Goal: Task Accomplishment & Management: Use online tool/utility

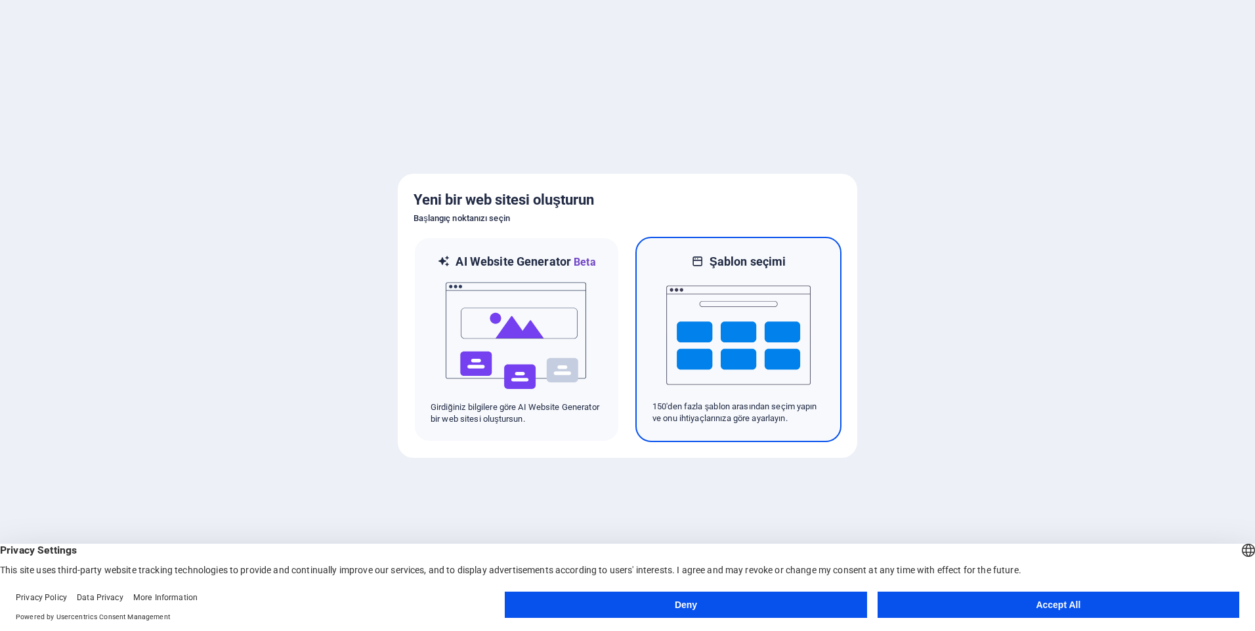
click at [751, 337] on img at bounding box center [738, 335] width 144 height 131
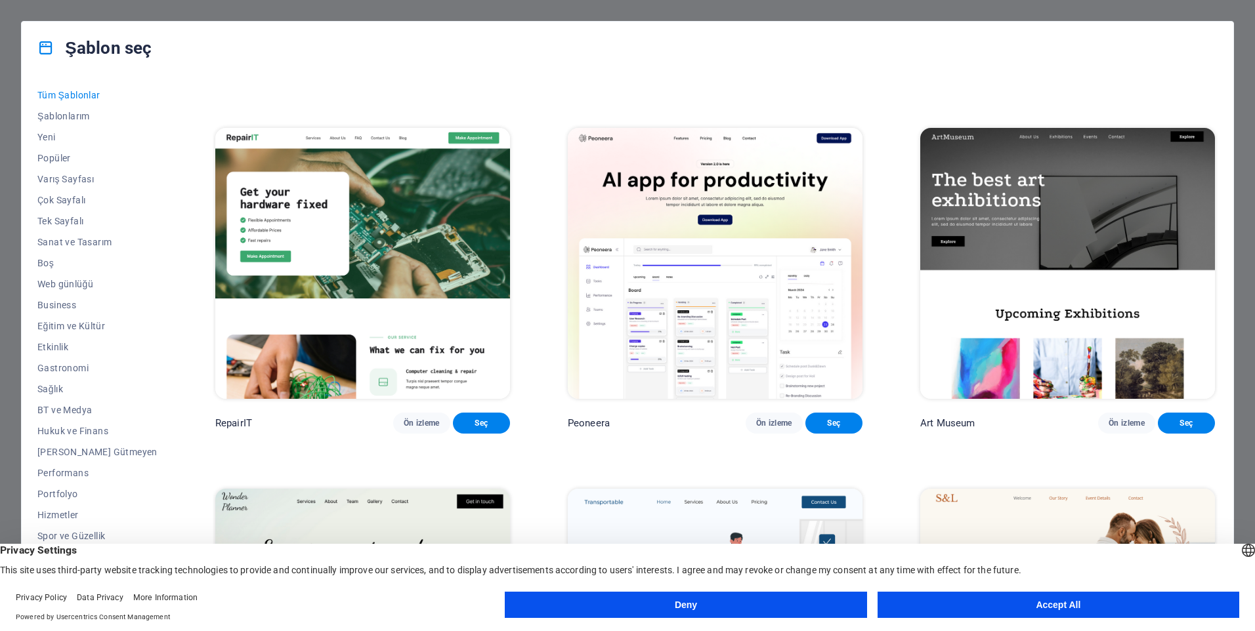
scroll to position [328, 0]
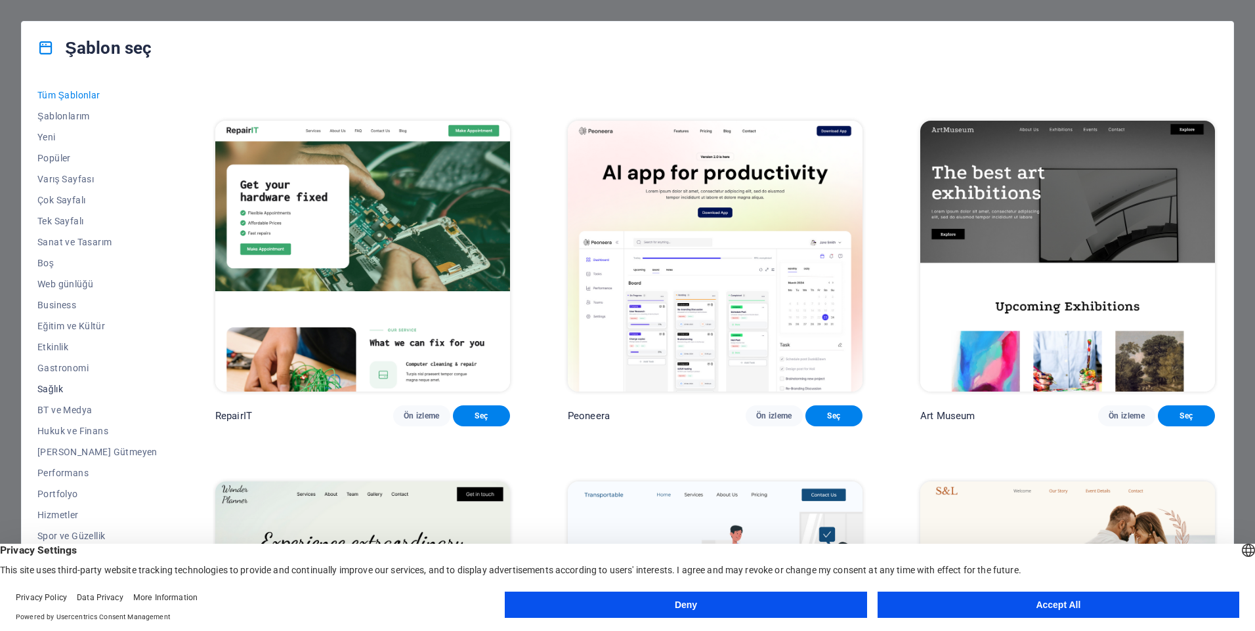
click at [53, 392] on span "Sağlık" at bounding box center [97, 389] width 120 height 11
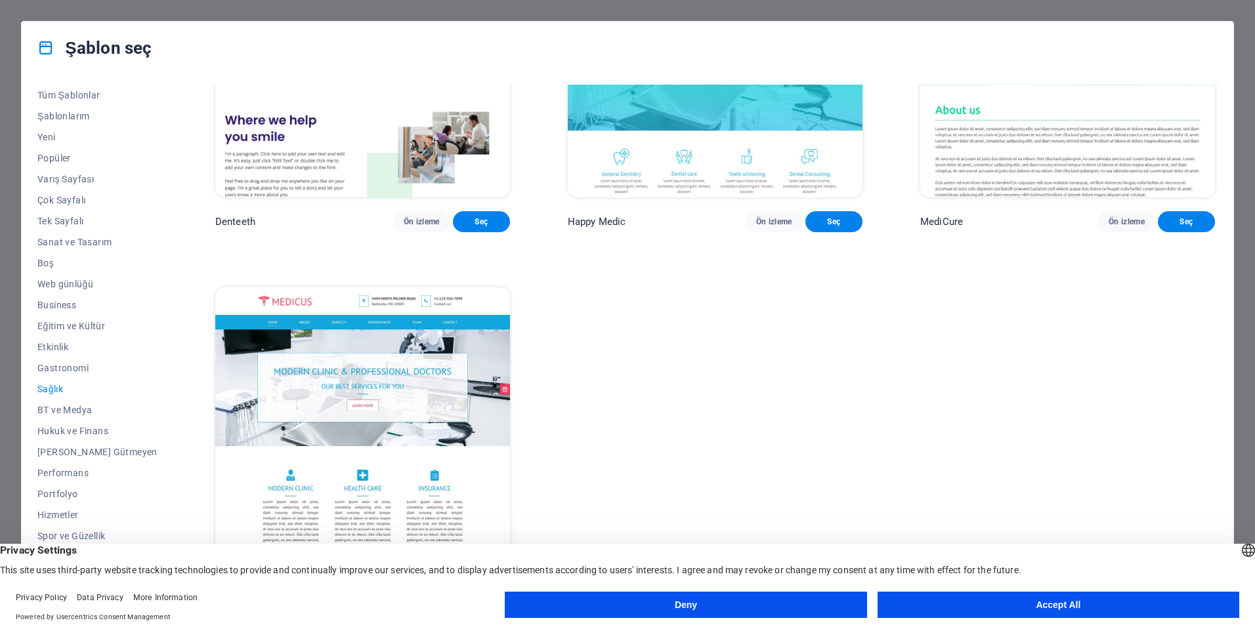
scroll to position [545, 0]
click at [65, 155] on span "Popüler" at bounding box center [97, 158] width 120 height 11
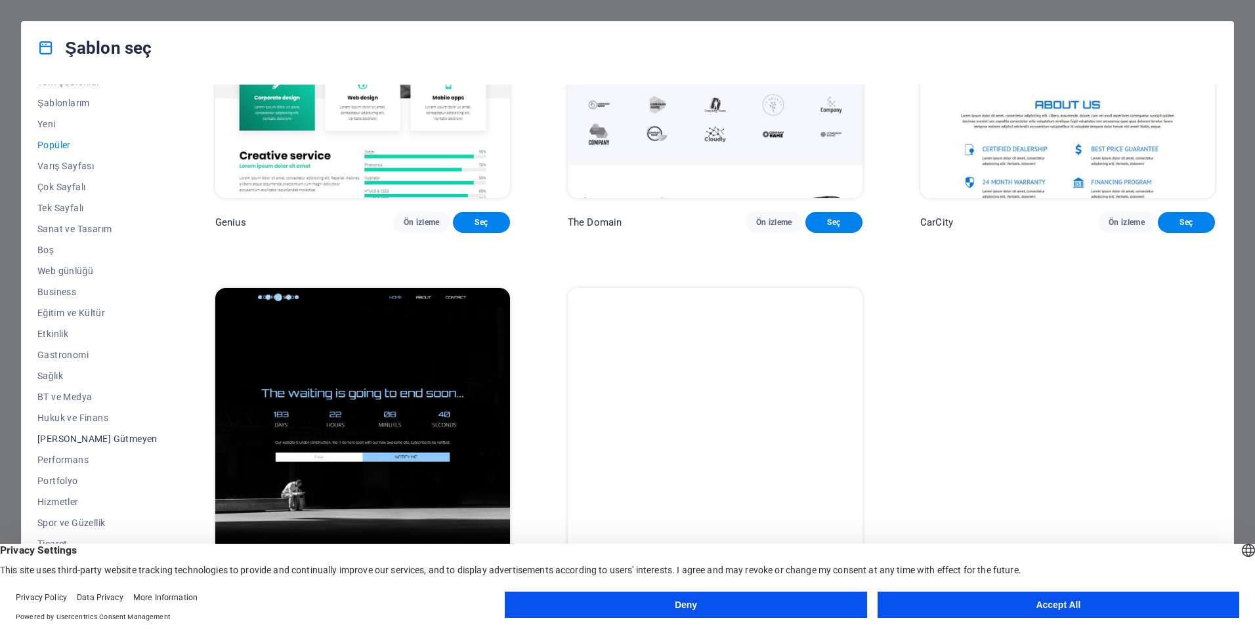
scroll to position [16, 0]
click at [84, 520] on span "Spor ve Güzellik" at bounding box center [97, 520] width 120 height 11
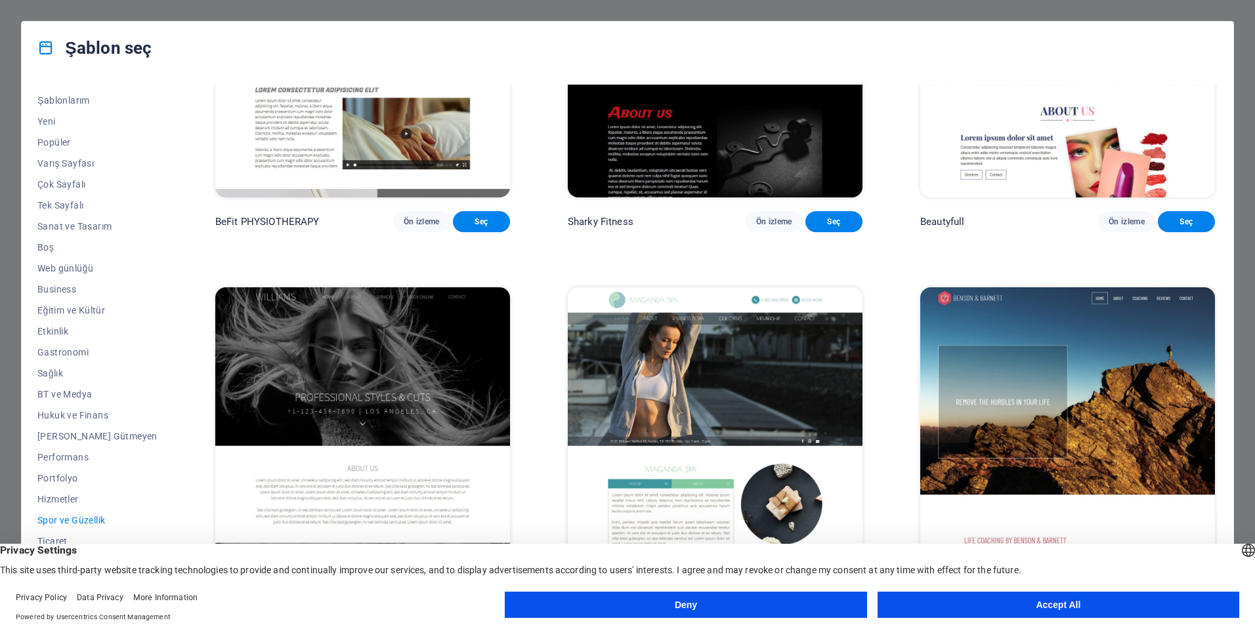
scroll to position [0, 0]
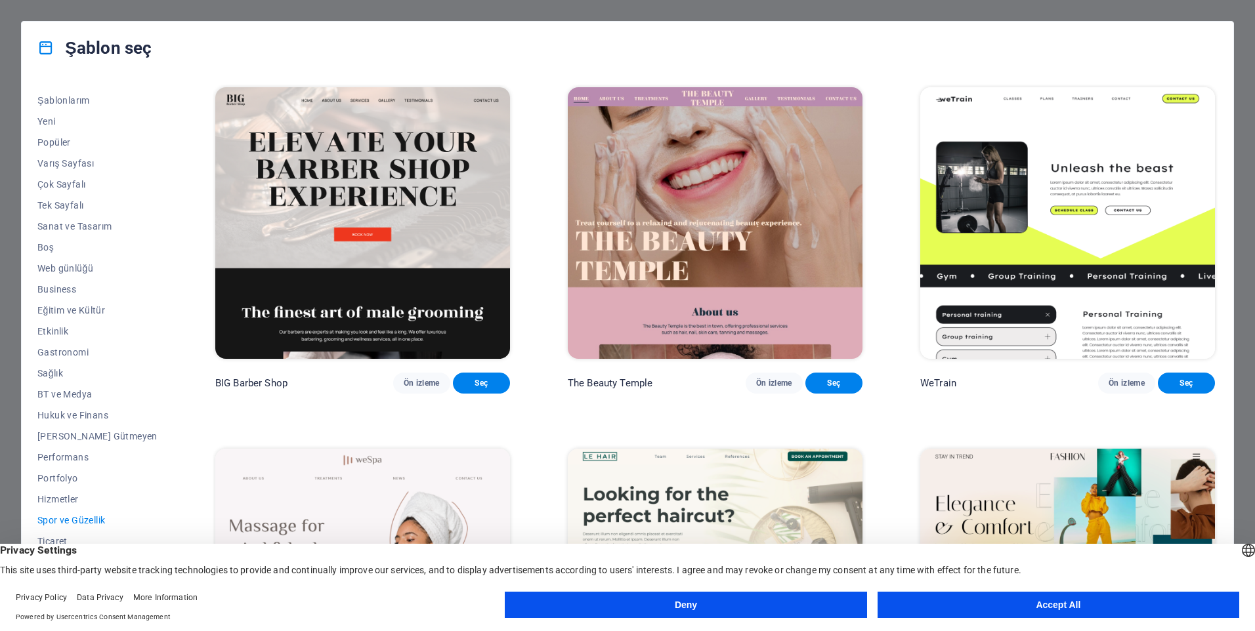
click at [608, 175] on img at bounding box center [715, 223] width 295 height 272
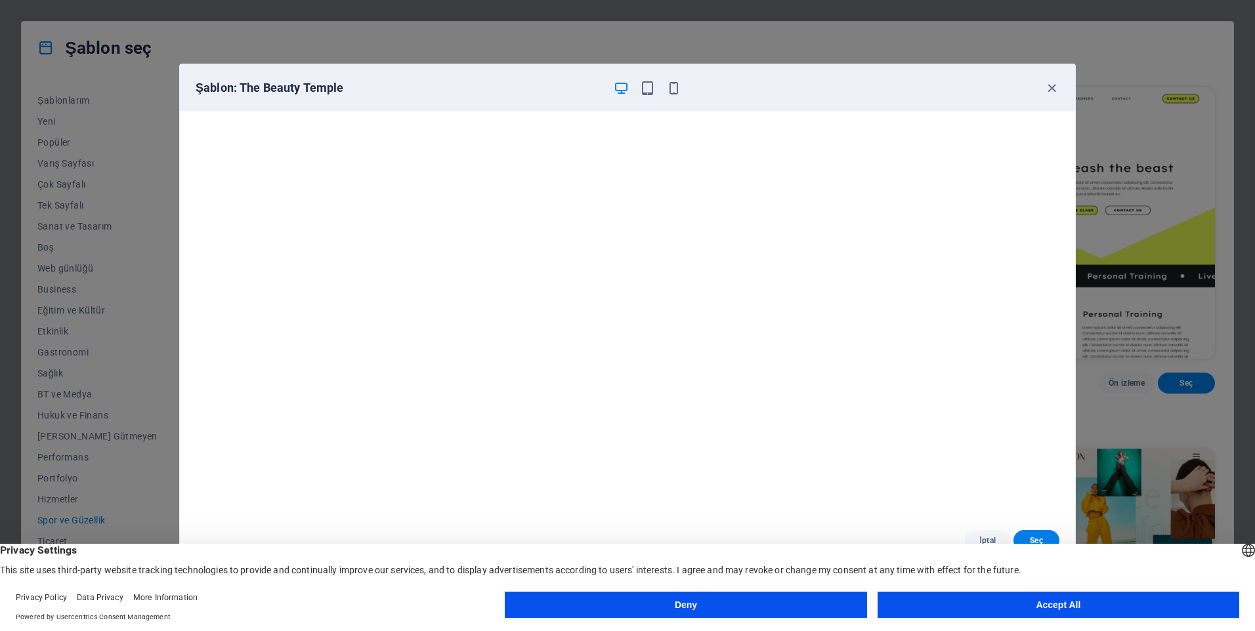
click at [1013, 618] on button "Accept All" at bounding box center [1059, 605] width 362 height 26
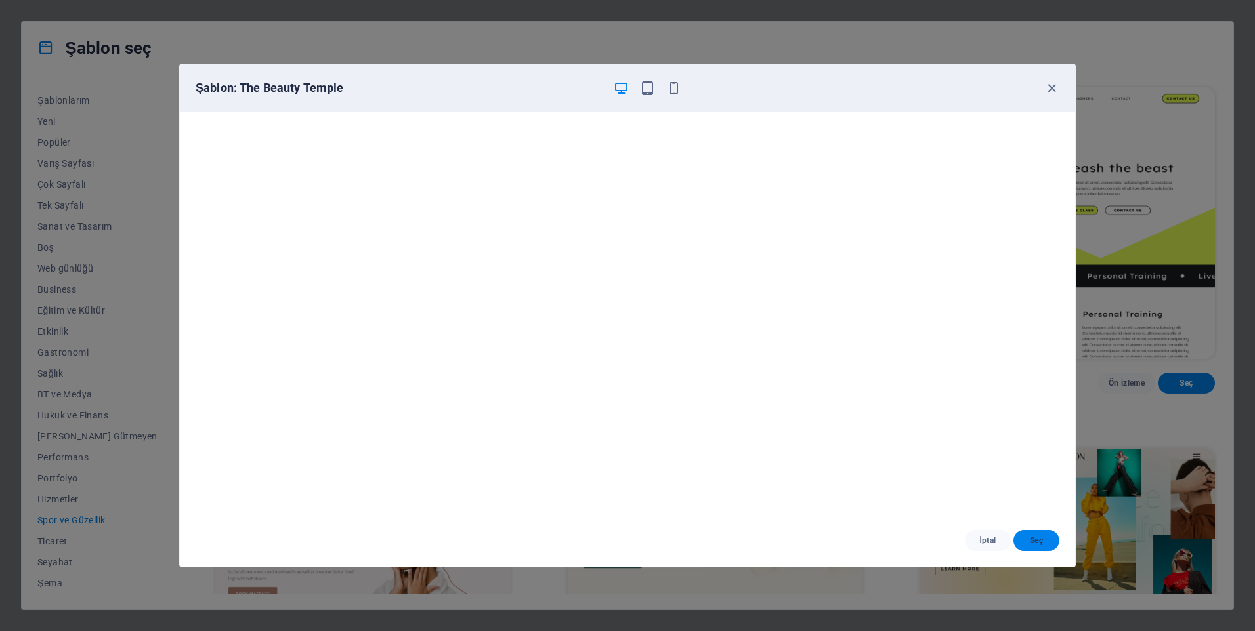
click at [1034, 538] on span "Seç" at bounding box center [1036, 541] width 25 height 11
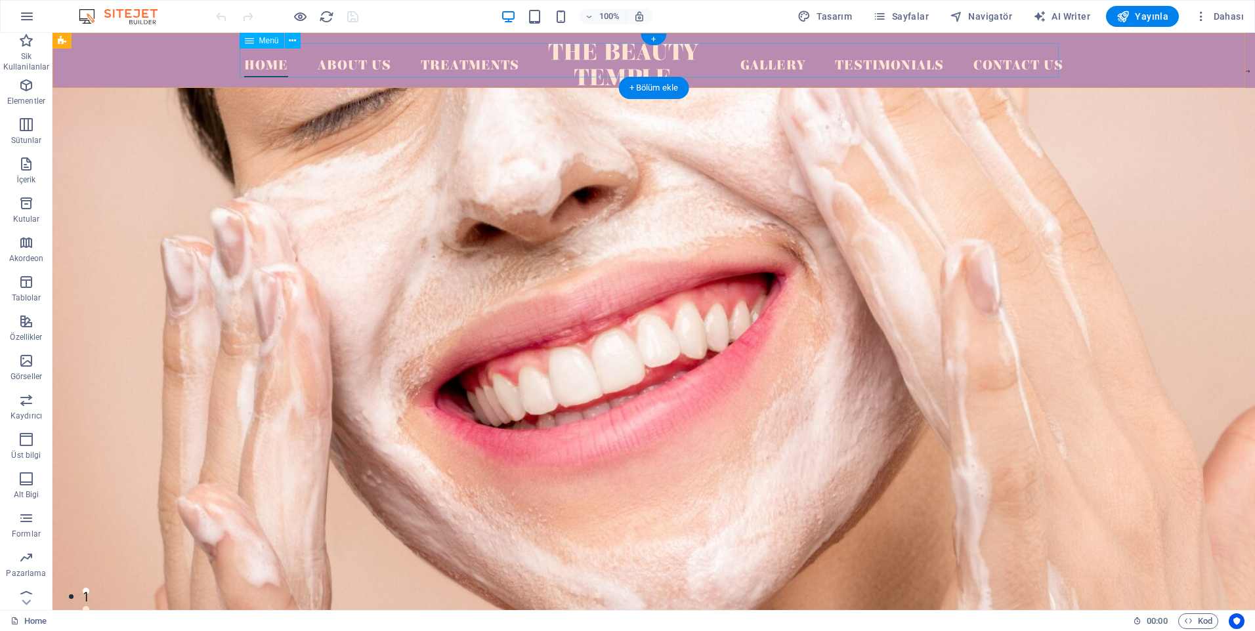
click at [340, 62] on nav "Home About Us Treatments Gallery Testimonials Contact Us" at bounding box center [653, 60] width 819 height 34
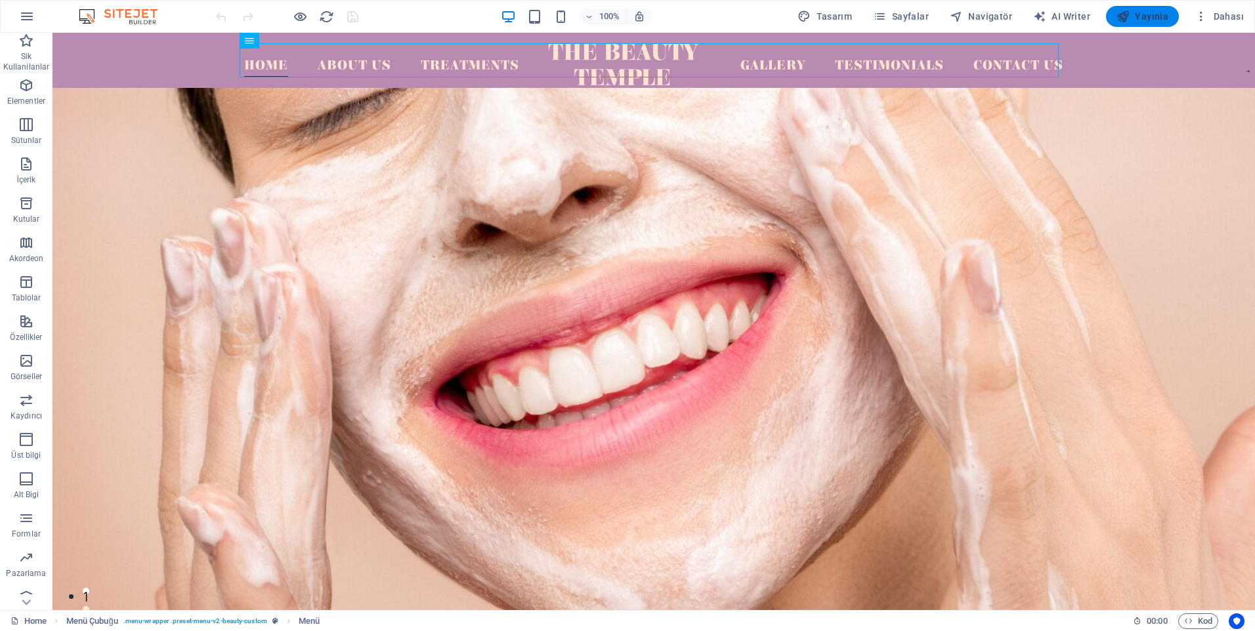
click at [1153, 17] on span "Yayınla" at bounding box center [1143, 16] width 52 height 13
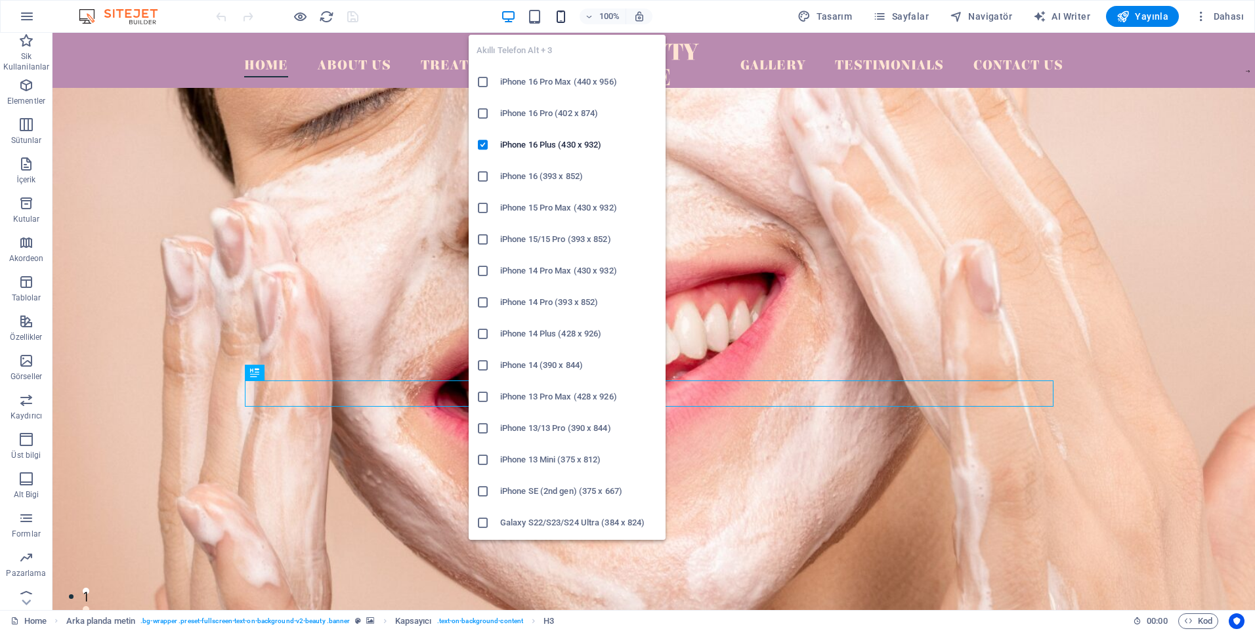
click at [561, 20] on icon "button" at bounding box center [560, 16] width 15 height 15
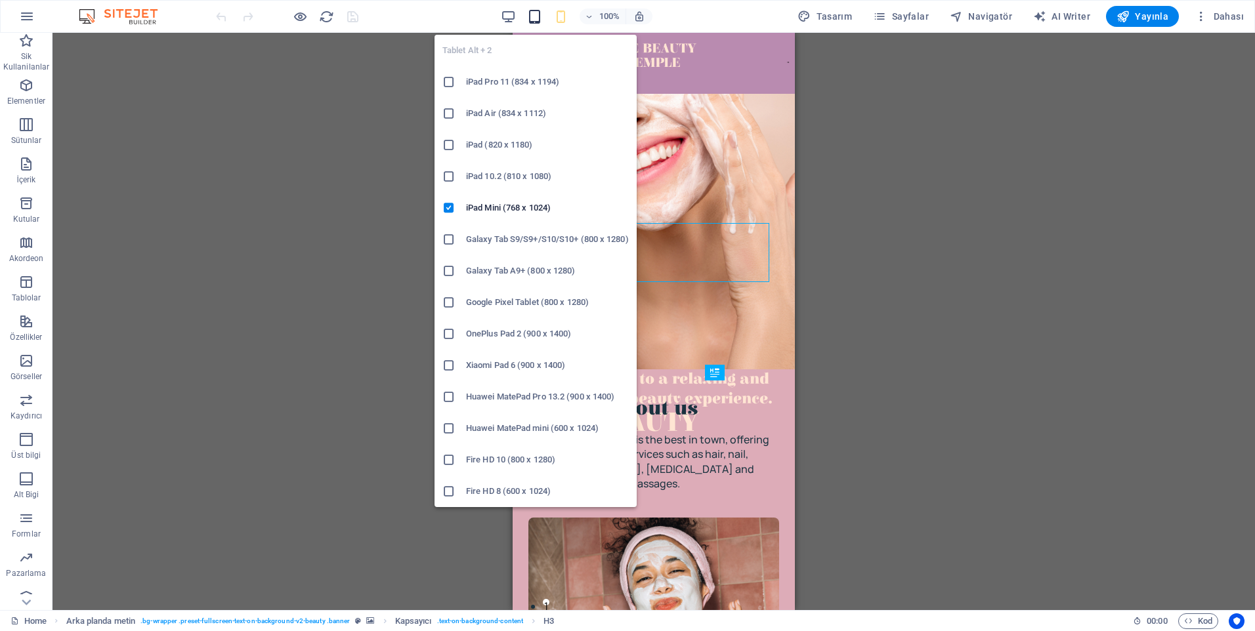
click at [540, 13] on icon "button" at bounding box center [534, 16] width 15 height 15
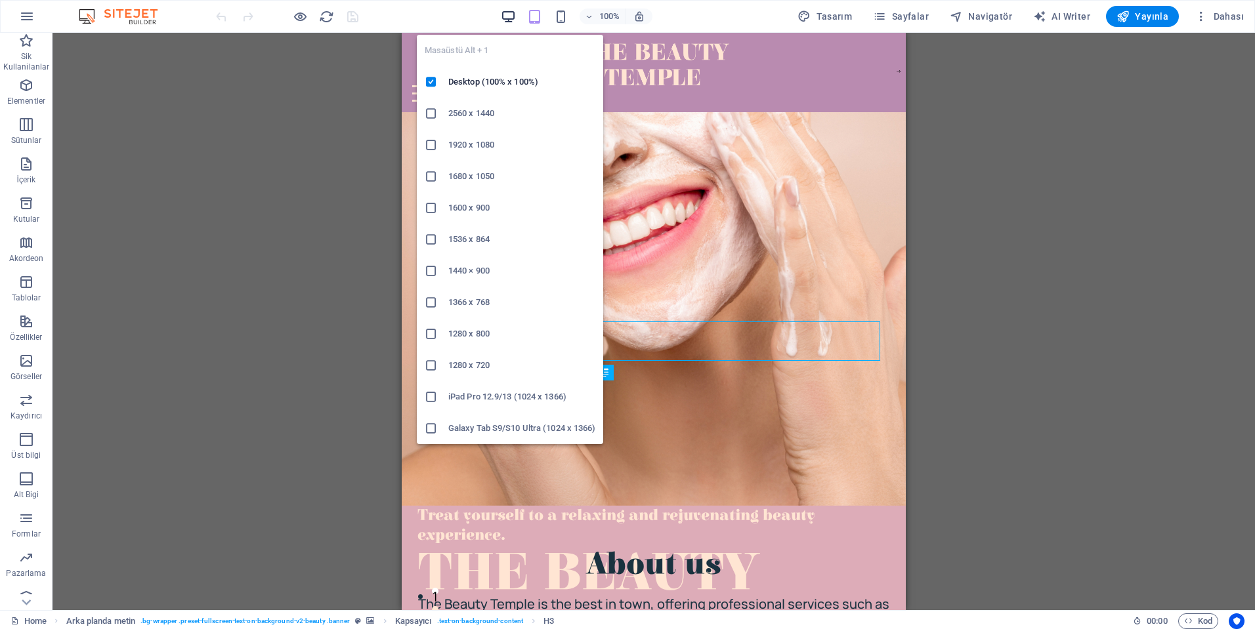
click at [504, 15] on icon "button" at bounding box center [508, 16] width 15 height 15
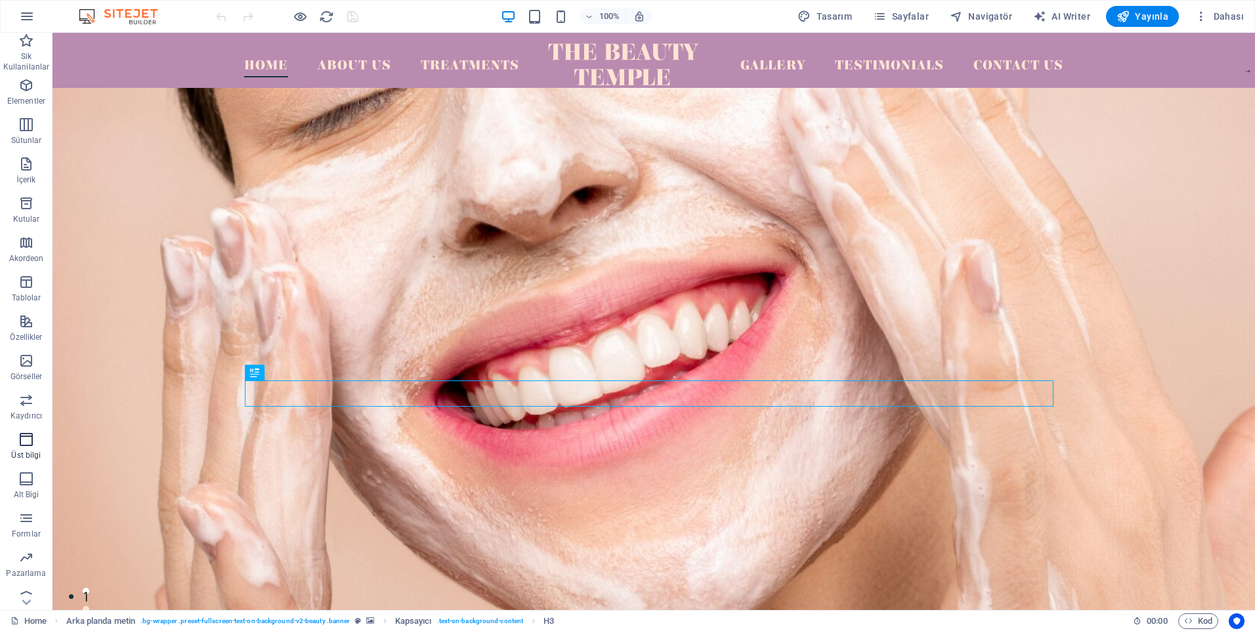
click at [30, 443] on icon "button" at bounding box center [26, 440] width 16 height 16
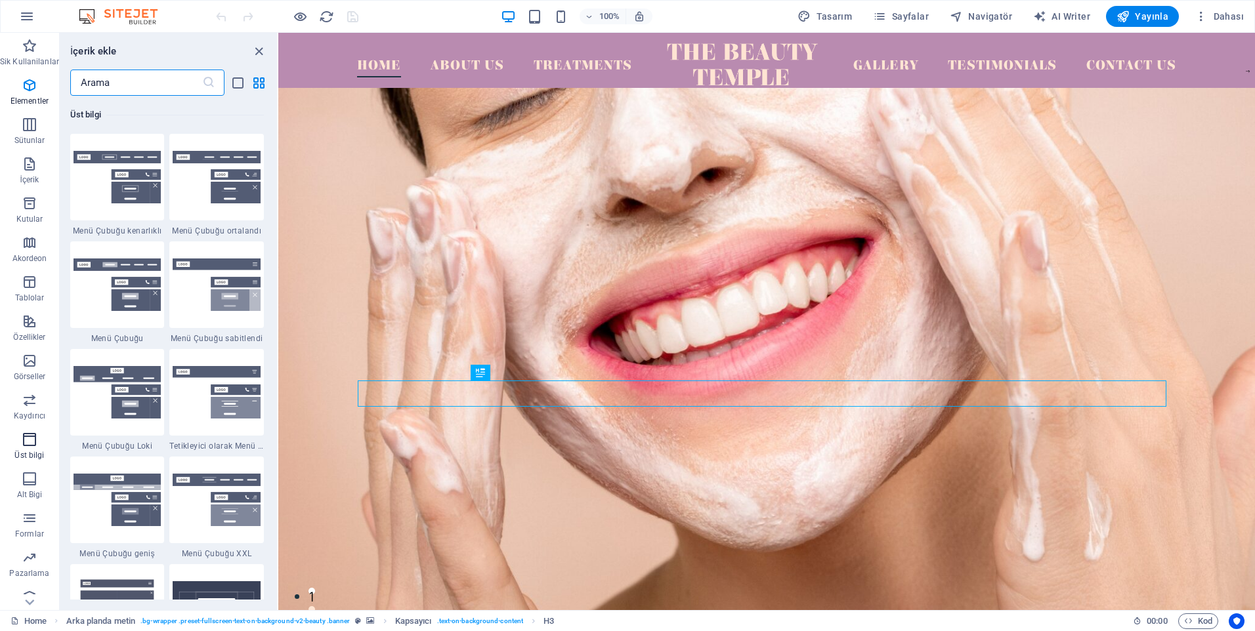
scroll to position [7904, 0]
click at [122, 176] on img at bounding box center [118, 176] width 88 height 53
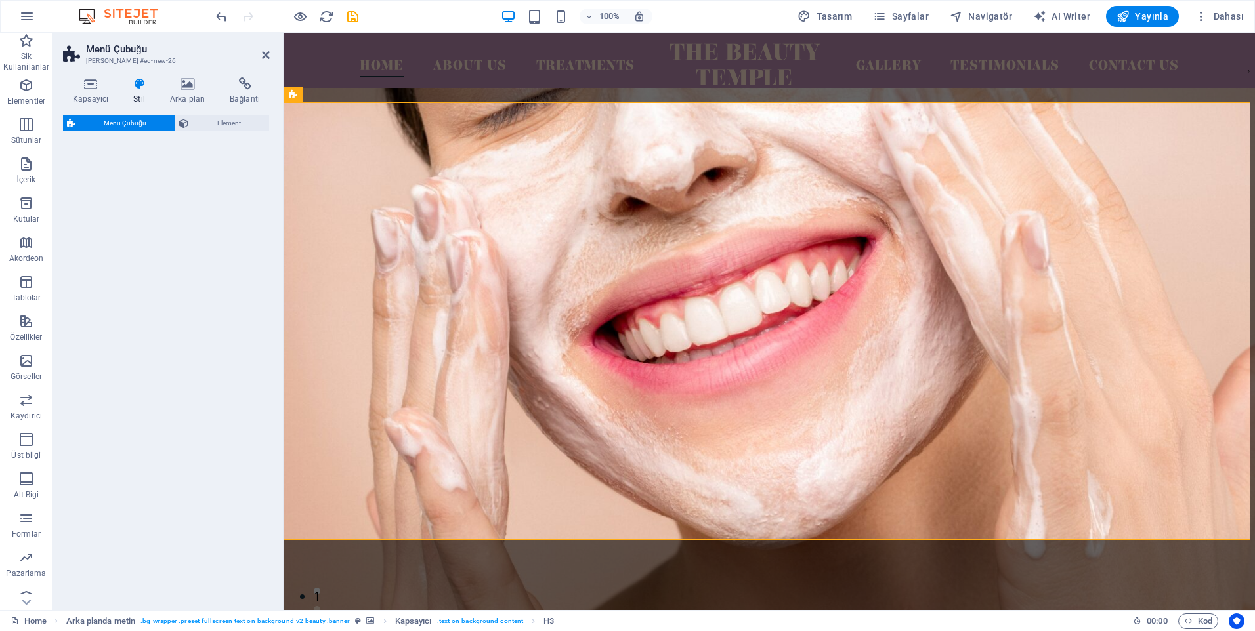
select select "rem"
select select "preset-menu-v2-border"
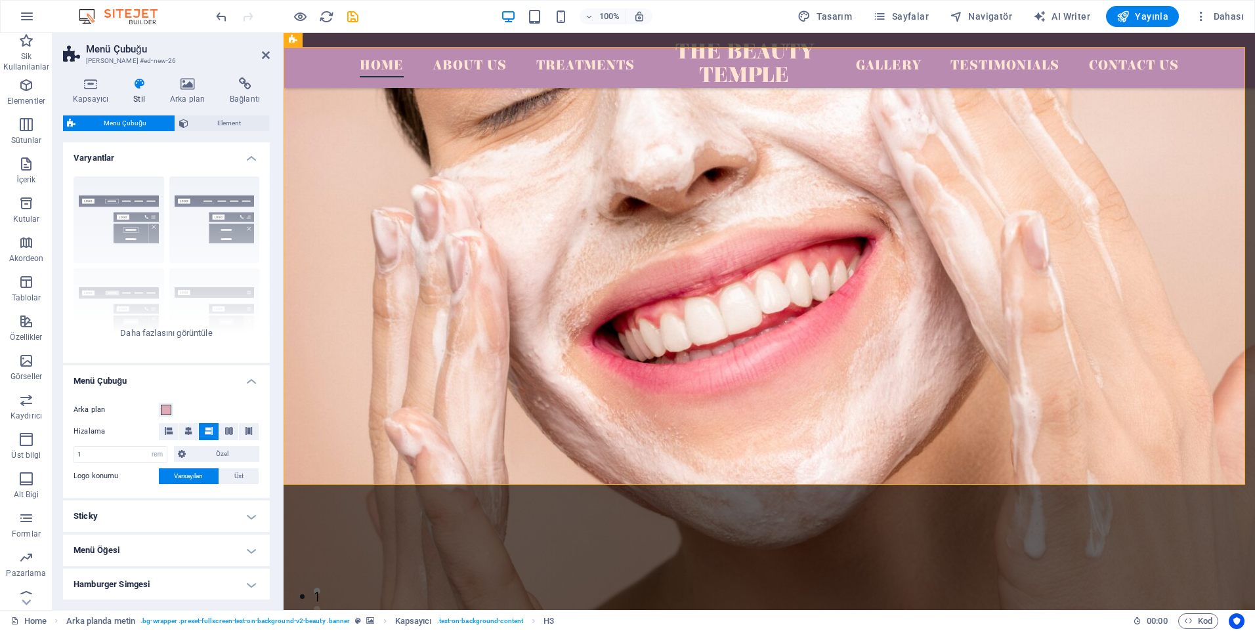
scroll to position [511, 0]
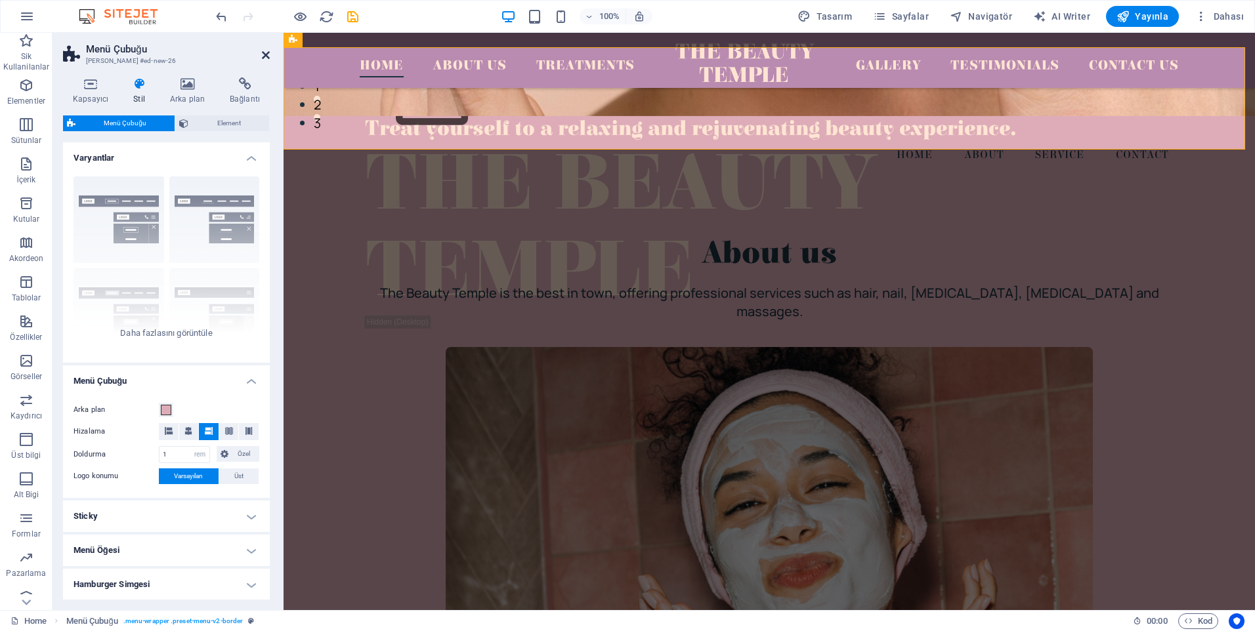
click at [268, 51] on icon at bounding box center [266, 55] width 8 height 11
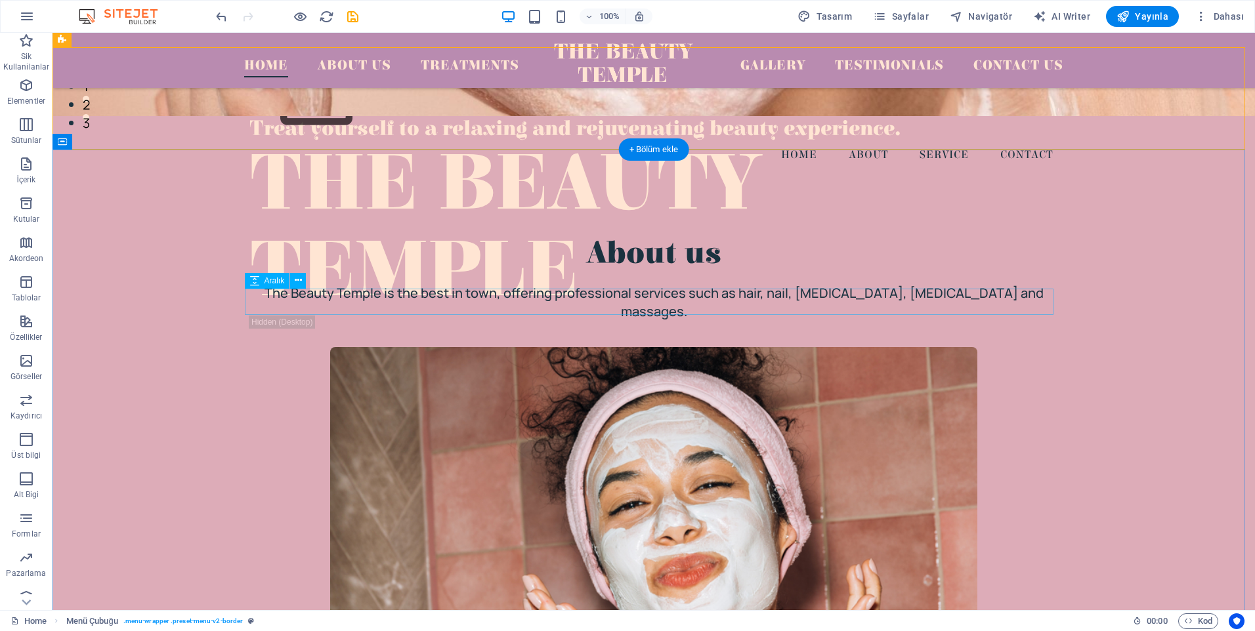
click at [266, 321] on div at bounding box center [653, 334] width 809 height 26
